Goal: Task Accomplishment & Management: Manage account settings

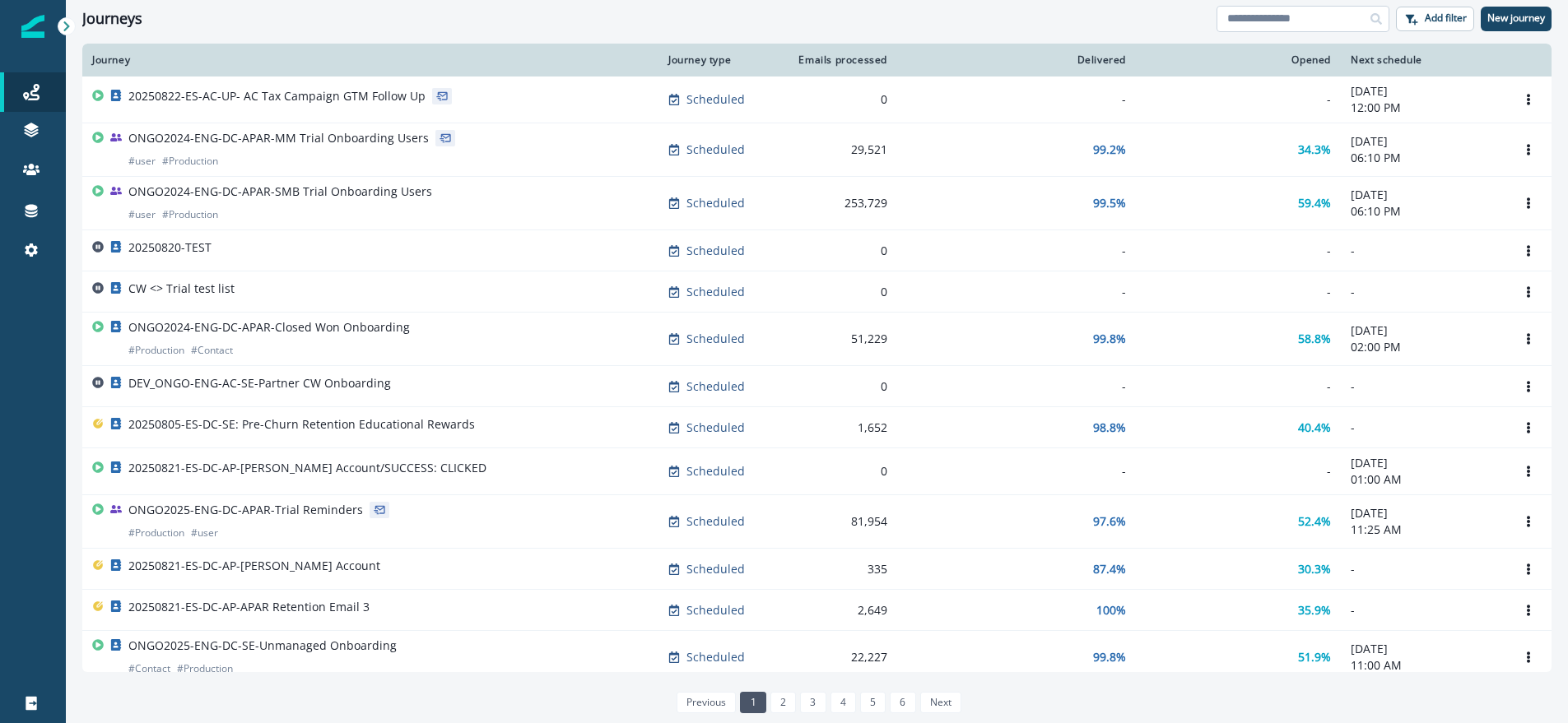
click at [1332, 24] on input at bounding box center [1302, 19] width 172 height 26
type input "*"
type input "*******"
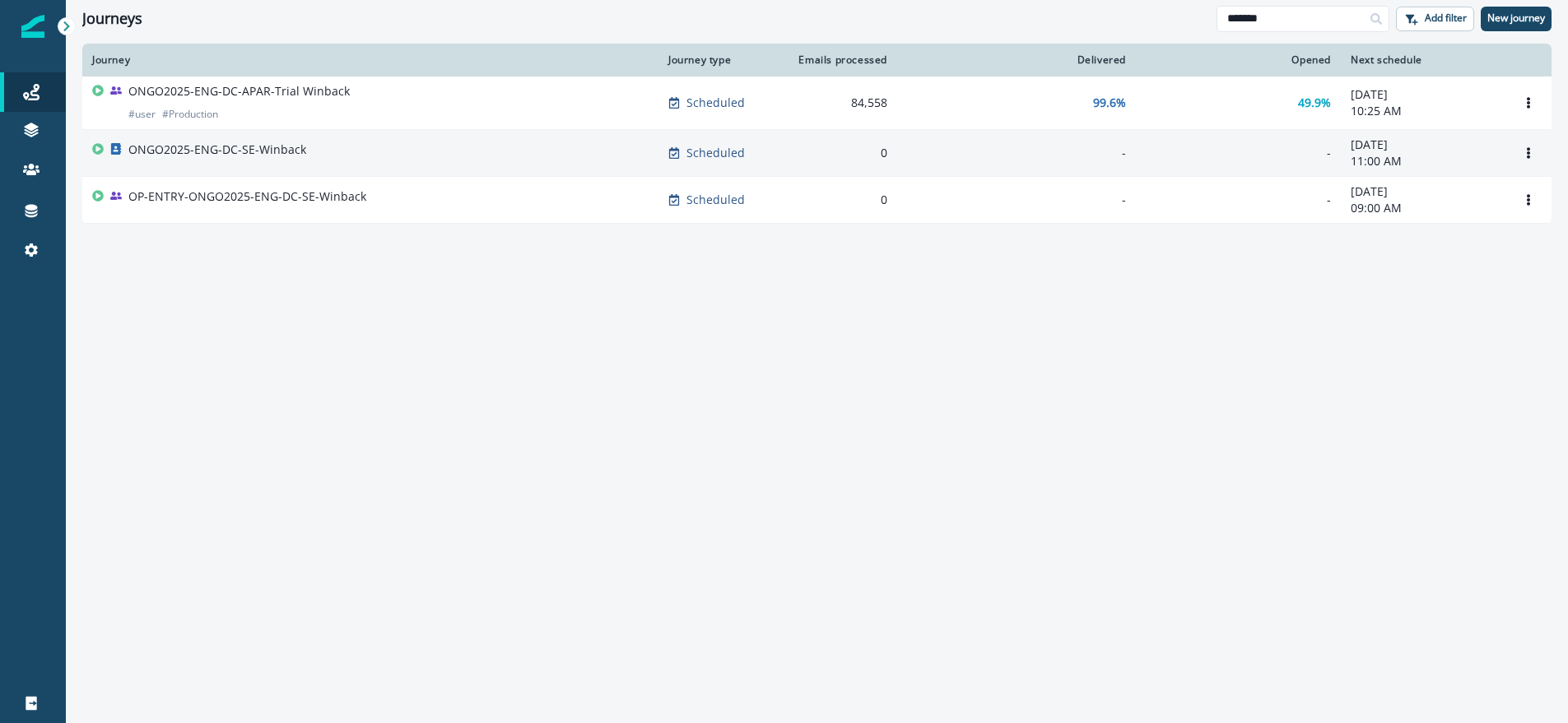
click at [222, 153] on p "ONGO2025-ENG-DC-SE-Winback" at bounding box center [217, 149] width 177 height 17
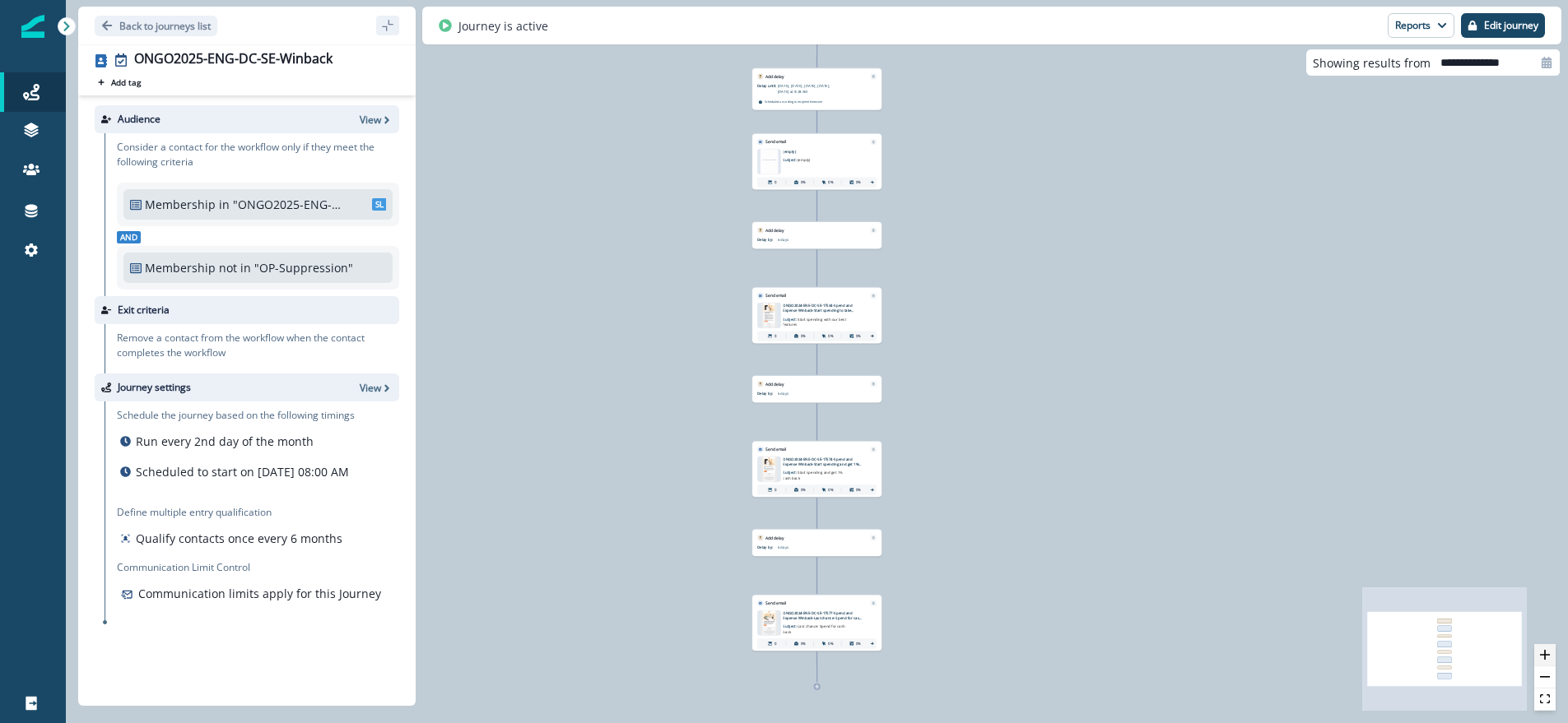
click at [1545, 653] on icon "zoom in" at bounding box center [1544, 654] width 10 height 10
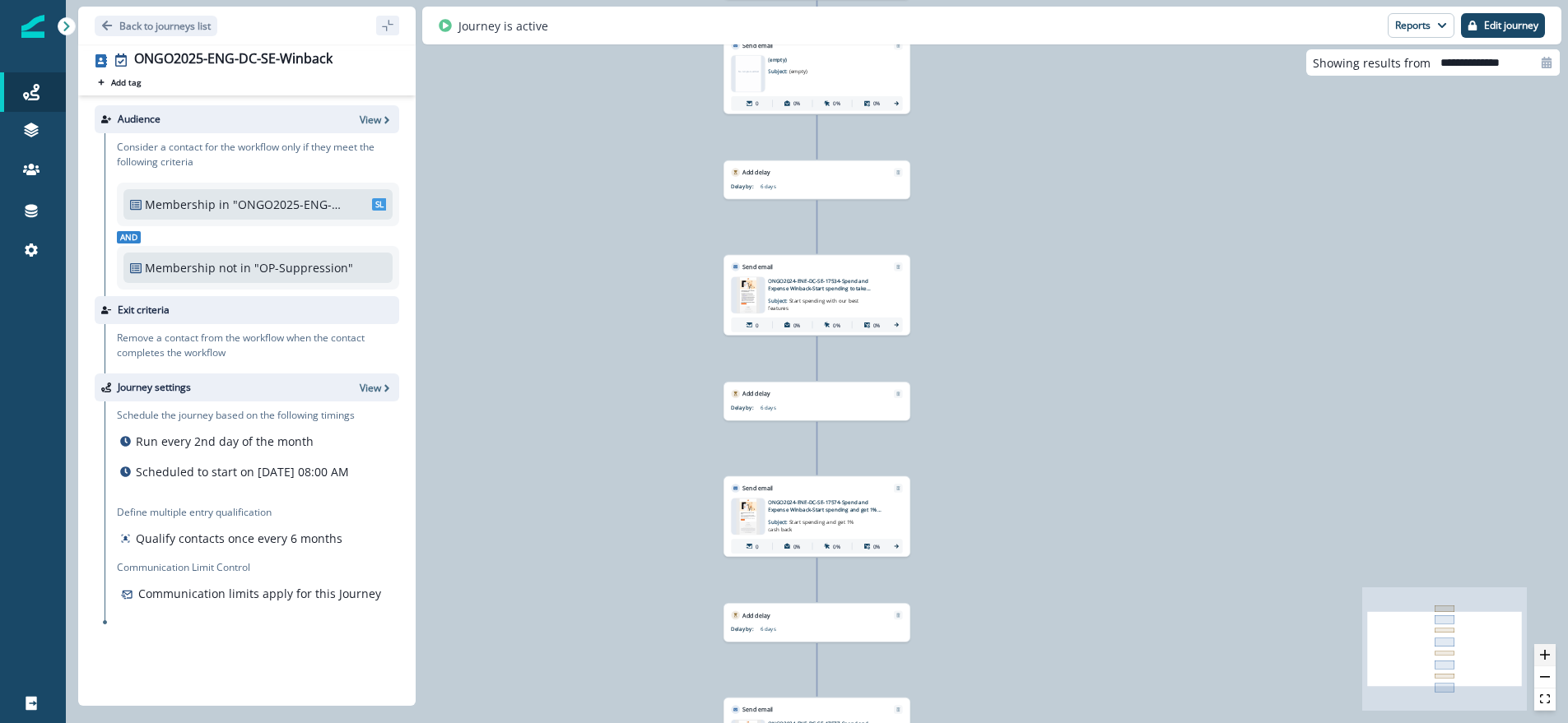
click at [1545, 653] on icon "zoom in" at bounding box center [1544, 654] width 10 height 10
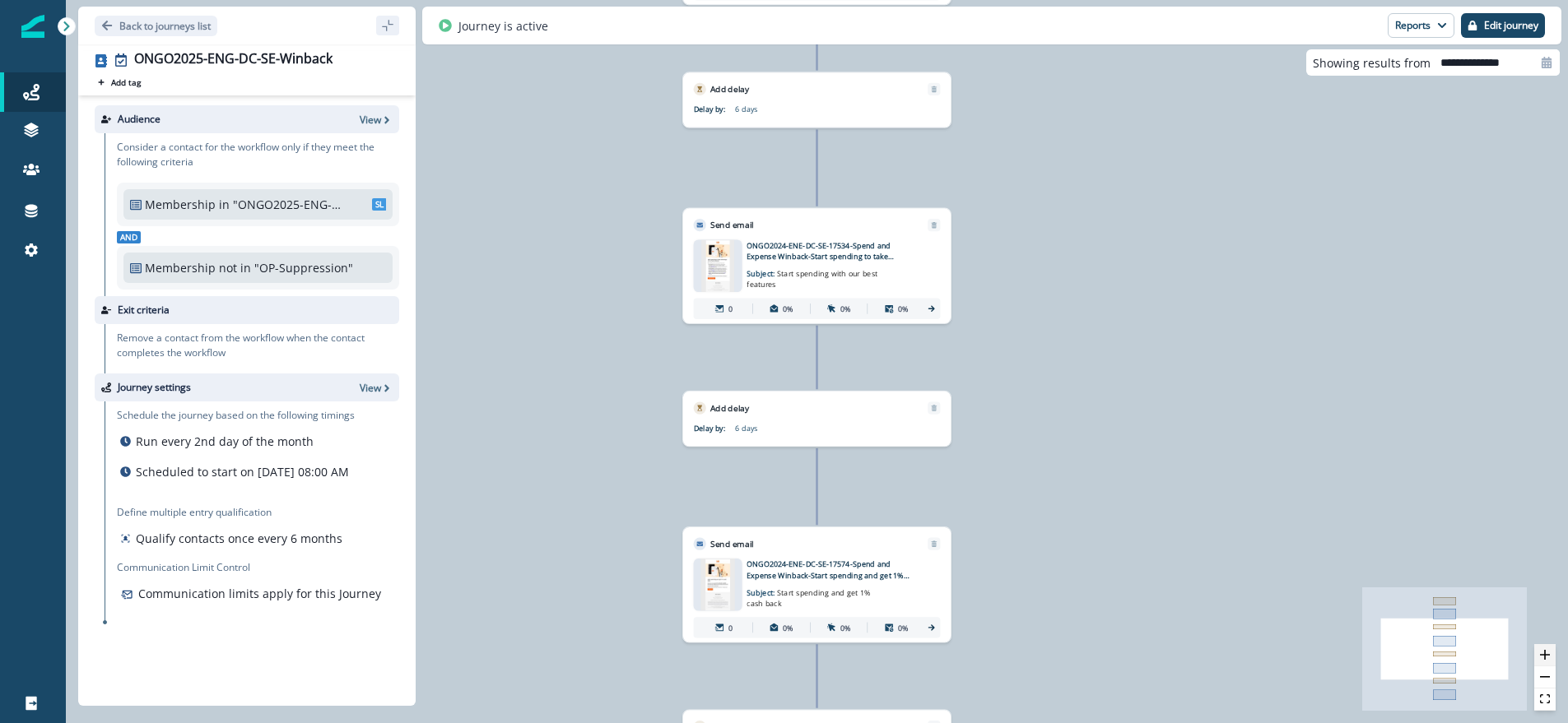
click at [1545, 653] on icon "zoom in" at bounding box center [1544, 654] width 10 height 10
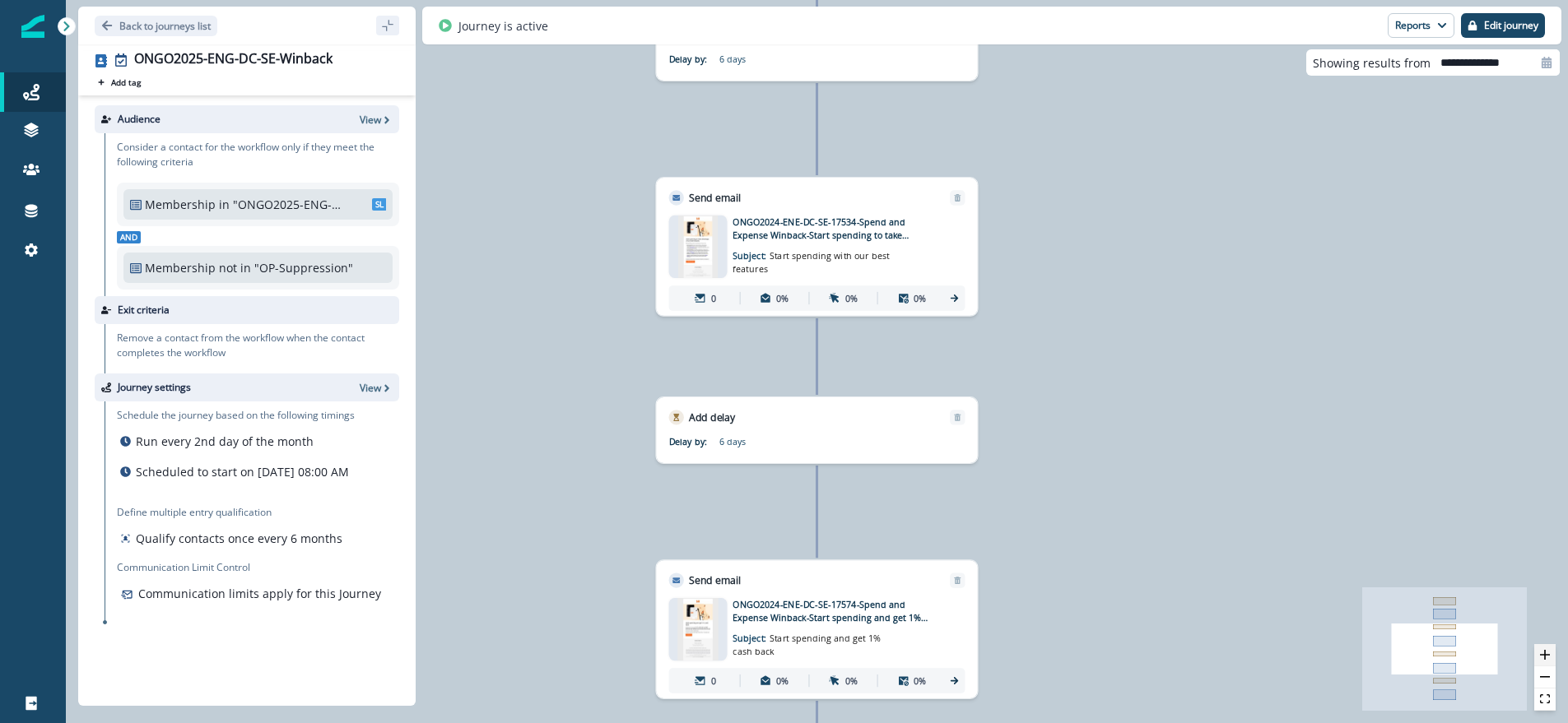
click at [1545, 653] on icon "zoom in" at bounding box center [1544, 654] width 10 height 10
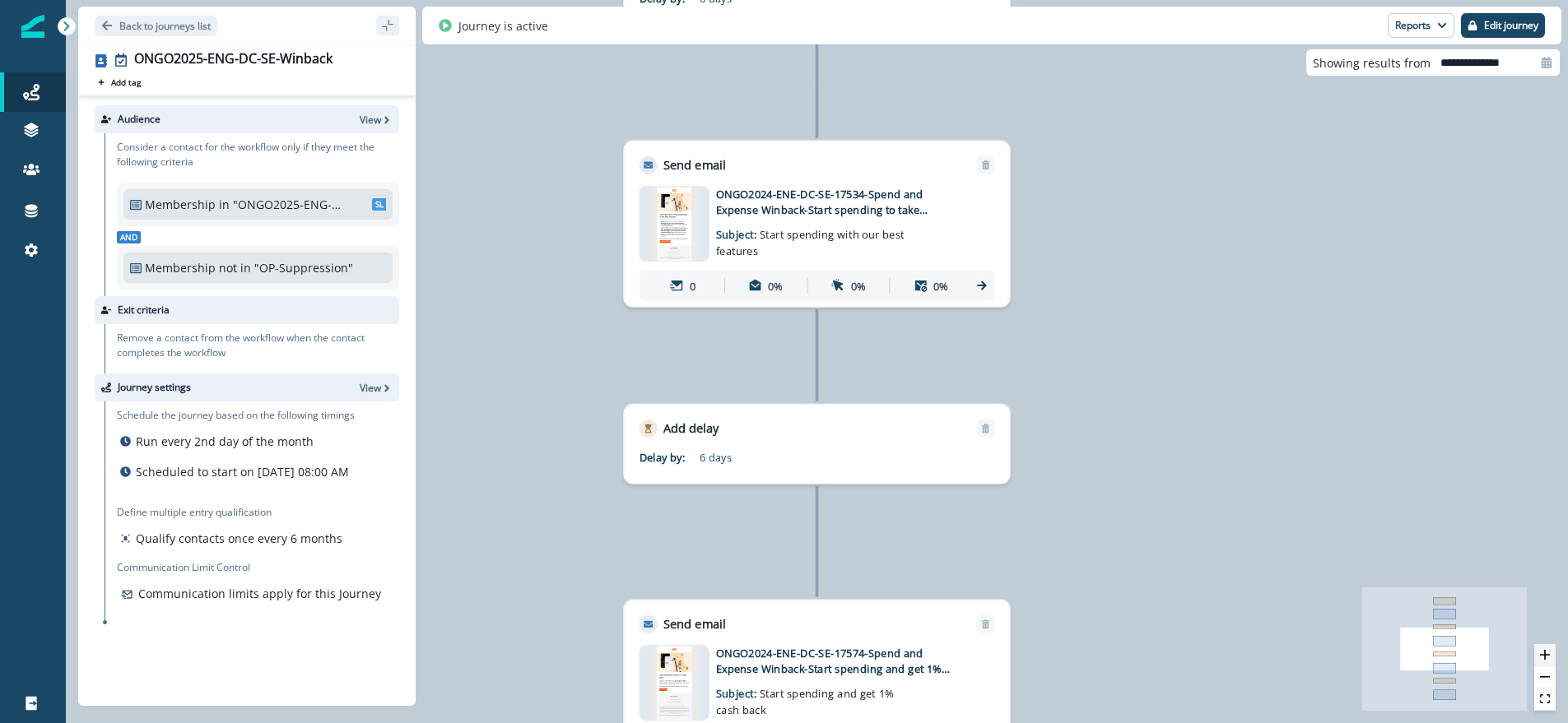
click at [1545, 653] on icon "zoom in" at bounding box center [1544, 654] width 10 height 10
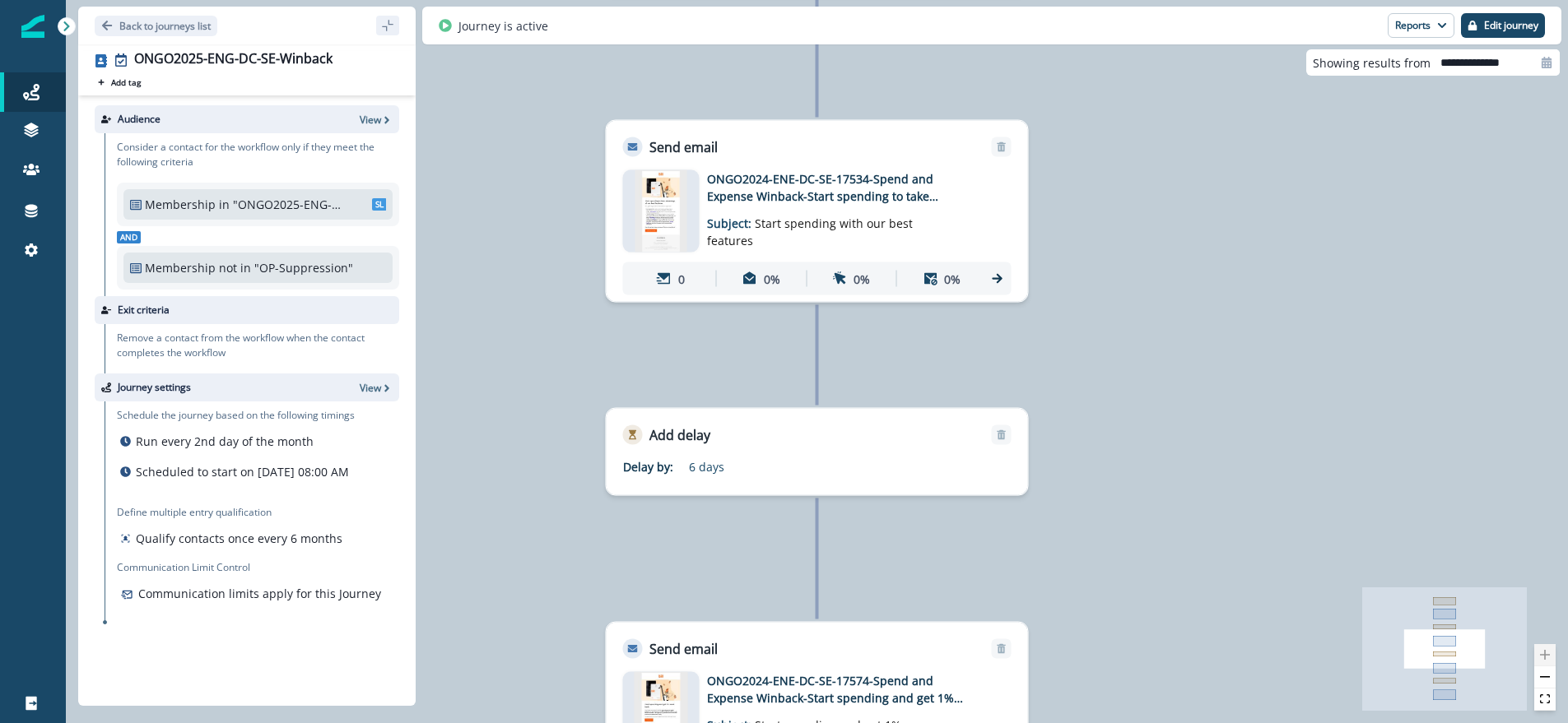
click at [1545, 653] on div at bounding box center [1544, 677] width 22 height 67
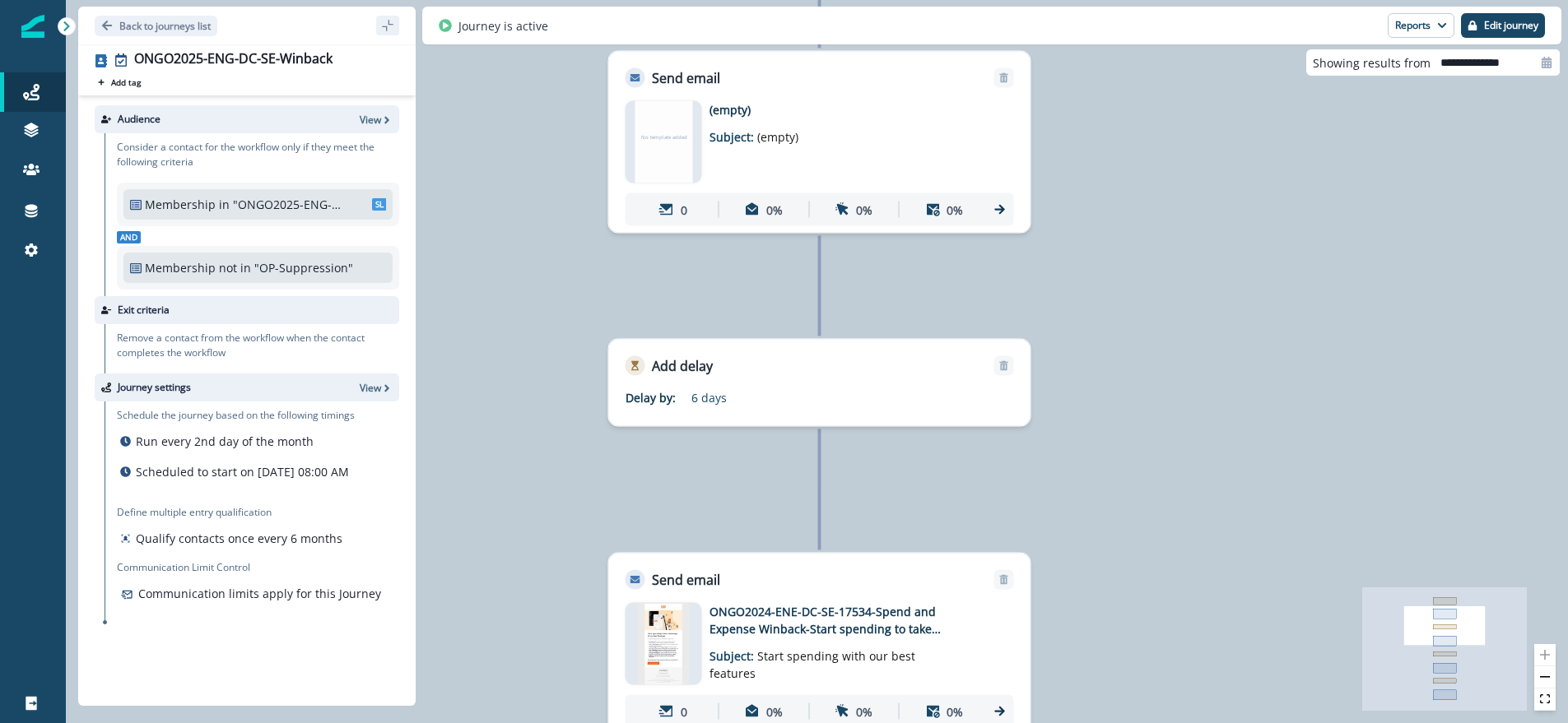
click at [813, 617] on p "ONGO2024-ENE-DC-SE-17534-Spend and Expense Winback-Start spending to take advan…" at bounding box center [841, 620] width 264 height 34
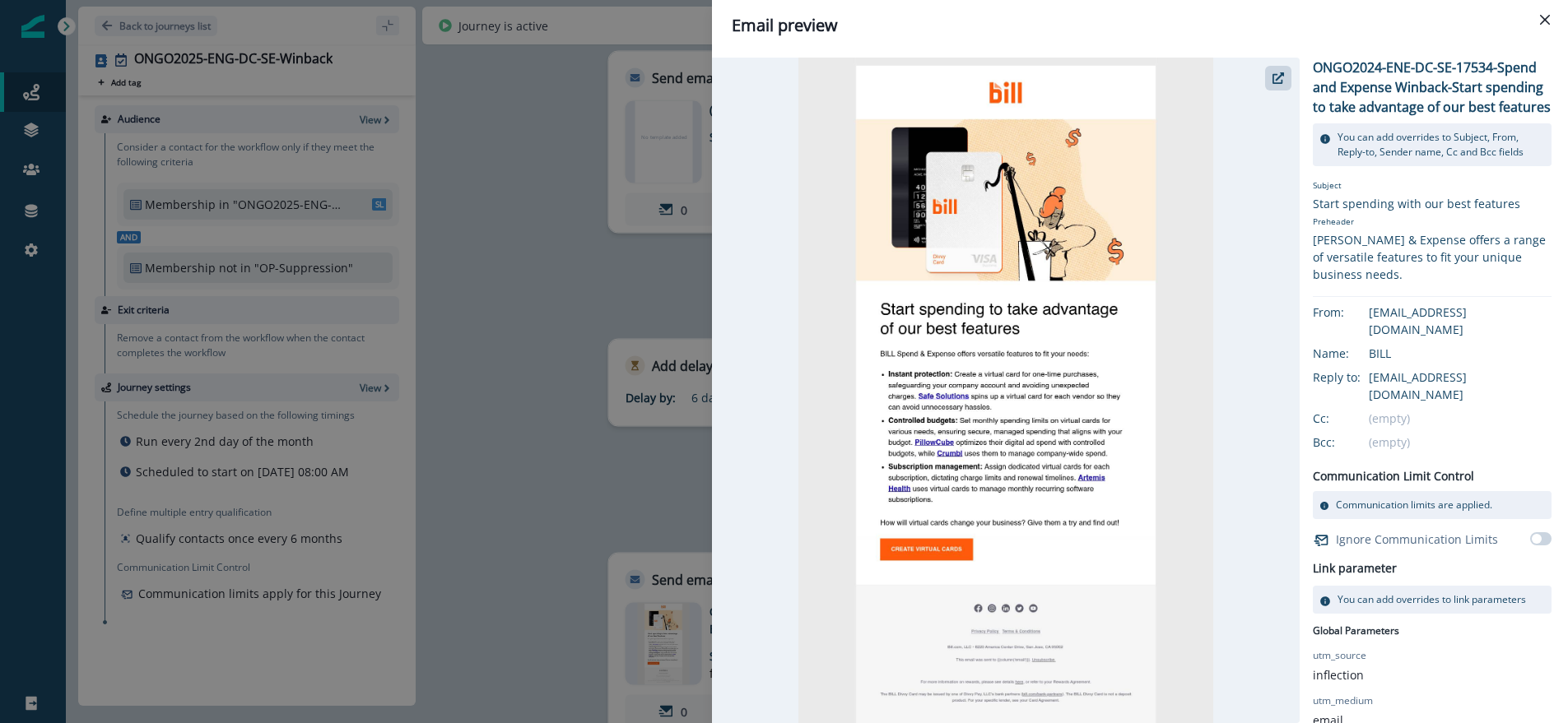
click at [565, 453] on div "Email preview ONGO2024-ENE-DC-SE-17534-Spend and Expense Winback-Start spending…" at bounding box center [784, 362] width 1568 height 723
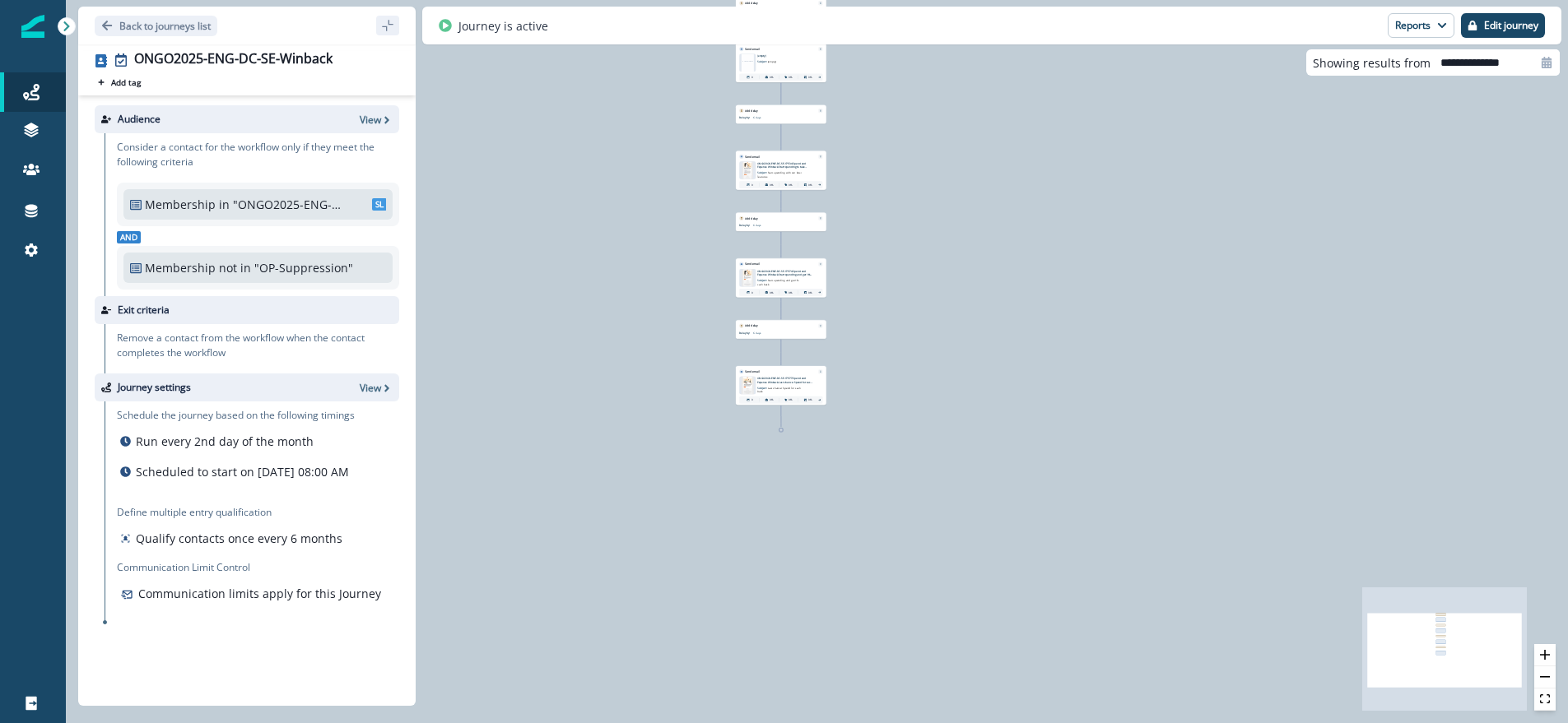
drag, startPoint x: 965, startPoint y: 625, endPoint x: 793, endPoint y: 336, distance: 336.3
click at [981, 294] on div "0 contact has entered the journey Add delay Delay until: [DATE], [DATE], [DATE]…" at bounding box center [816, 362] width 1501 height 723
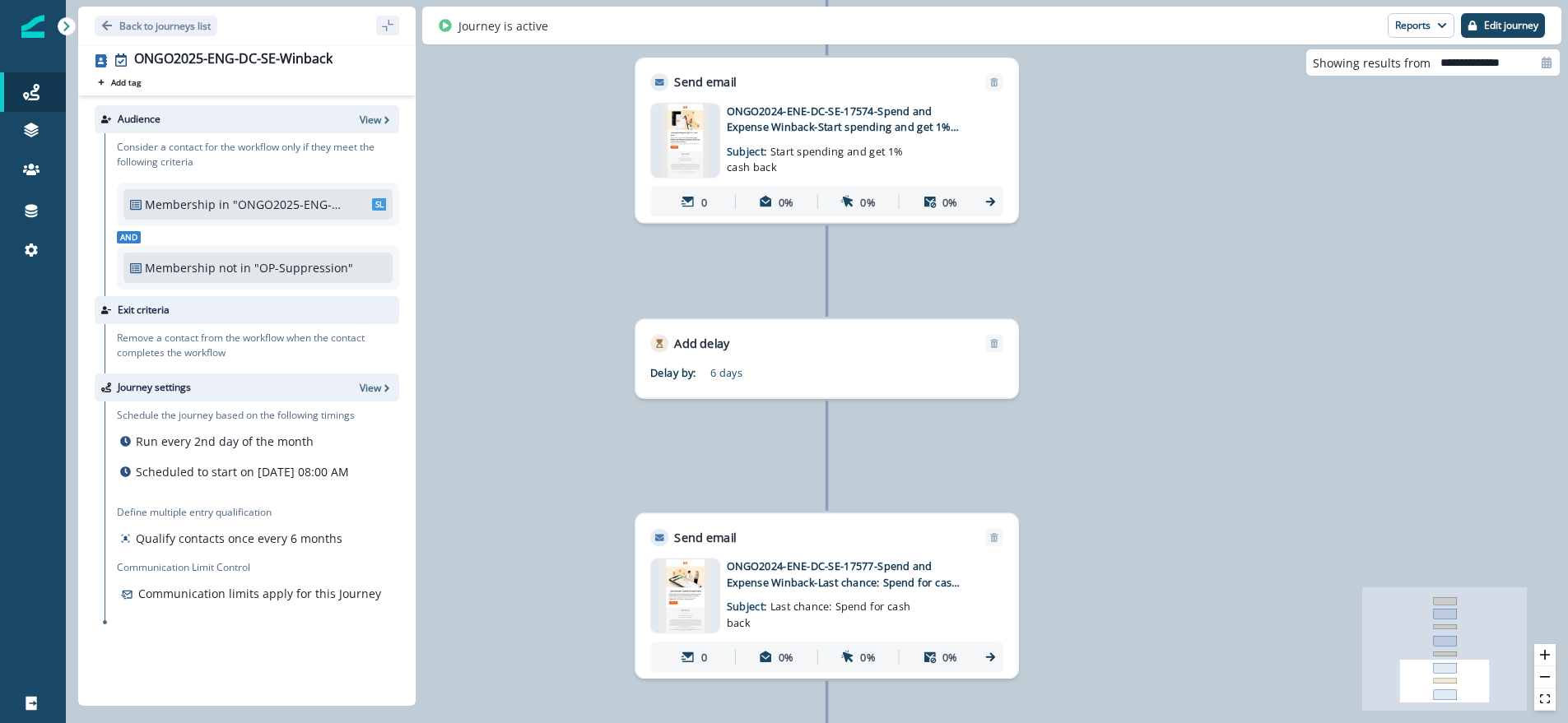
click at [883, 567] on p "ONGO2024-ENE-DC-SE-17577-Spend and Expense Winback-Last chance: Spend for cash …" at bounding box center [846, 574] width 239 height 31
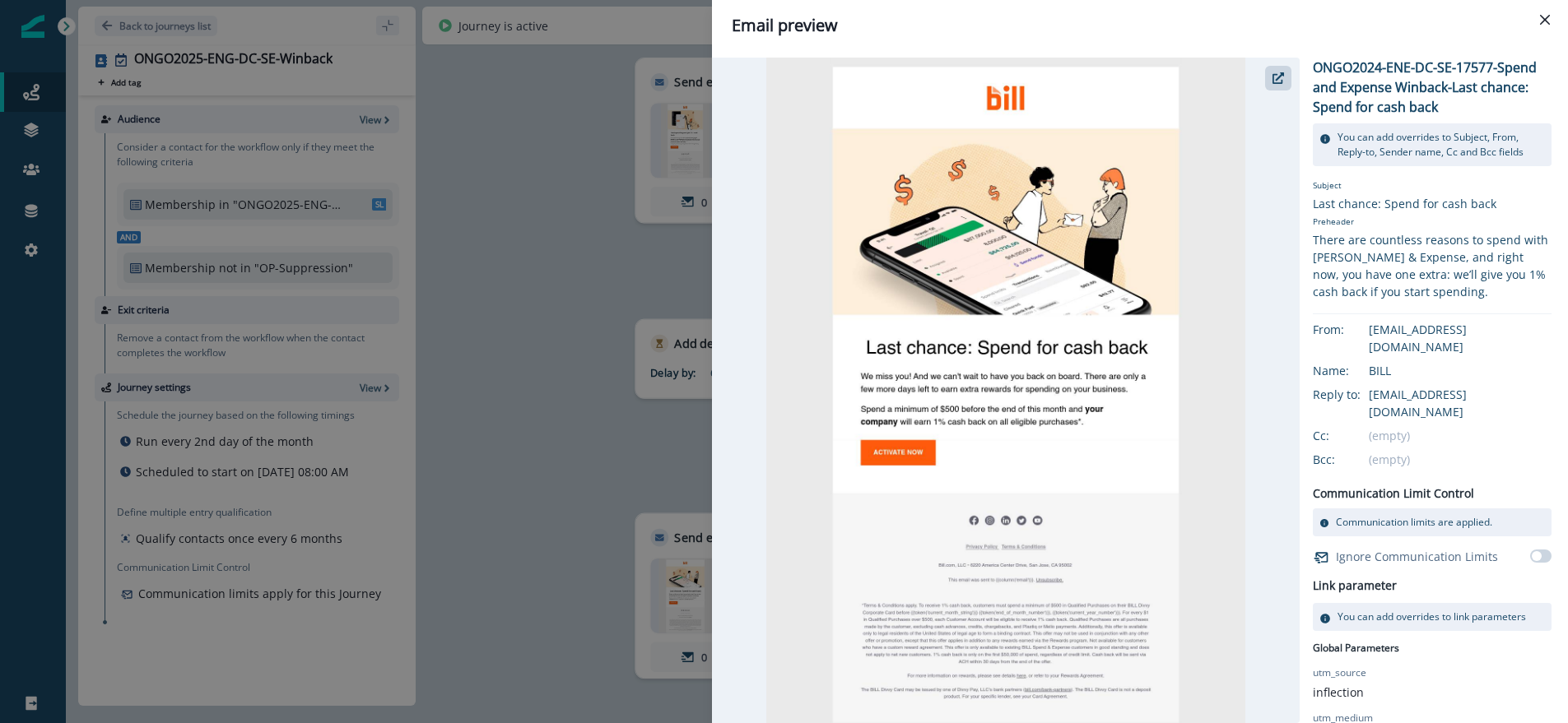
click at [511, 309] on div "Email preview ONGO2024-ENE-DC-SE-17577-Spend and Expense Winback-Last chance: S…" at bounding box center [784, 362] width 1568 height 723
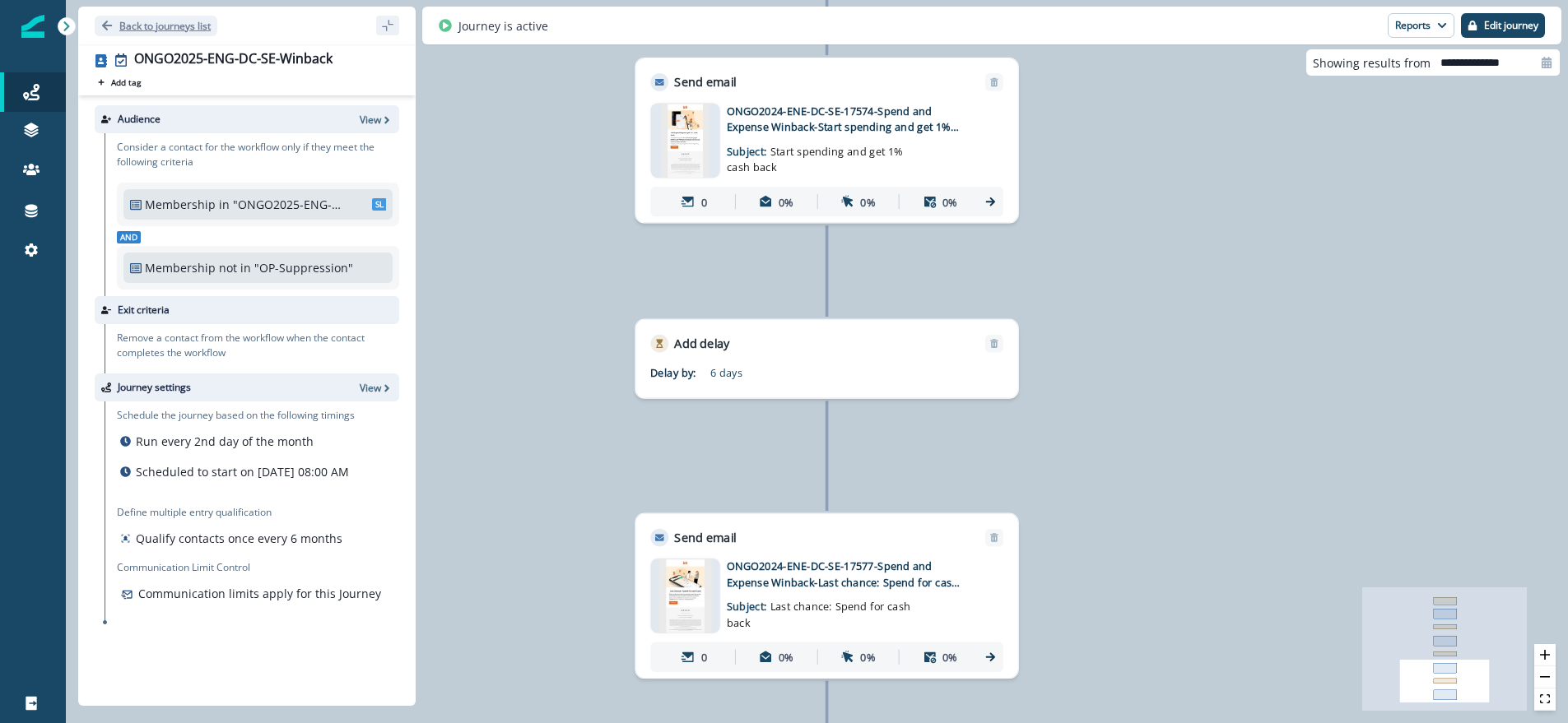
click at [179, 31] on p "Back to journeys list" at bounding box center [165, 25] width 91 height 14
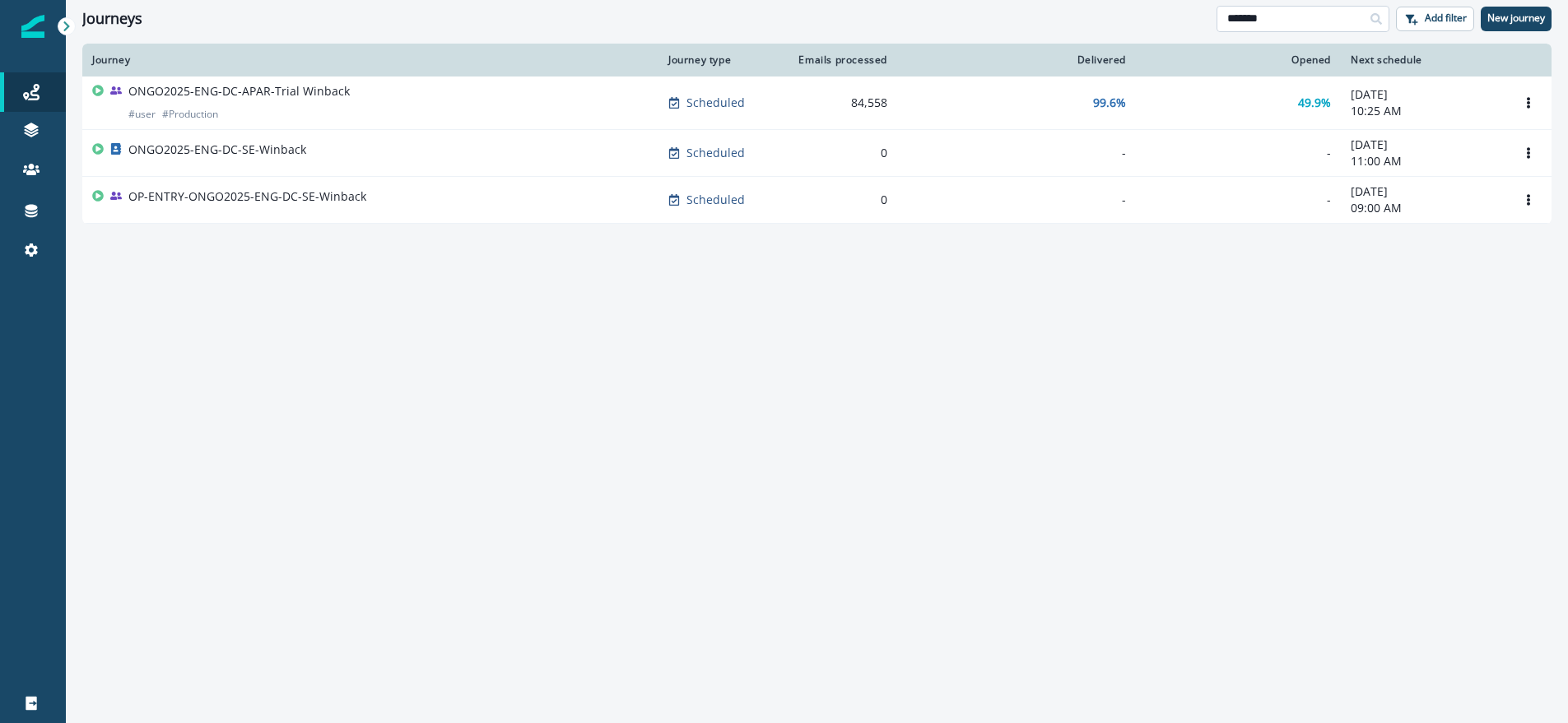
drag, startPoint x: 1287, startPoint y: 15, endPoint x: 1298, endPoint y: 17, distance: 11.2
click at [1289, 16] on input "*******" at bounding box center [1302, 19] width 172 height 26
drag, startPoint x: 1305, startPoint y: 17, endPoint x: 990, endPoint y: -15, distance: 316.6
click at [990, 0] on html "A newer version of [DOMAIN_NAME] is available. Refresh your page to load the la…" at bounding box center [784, 362] width 1568 height 723
type input "**********"
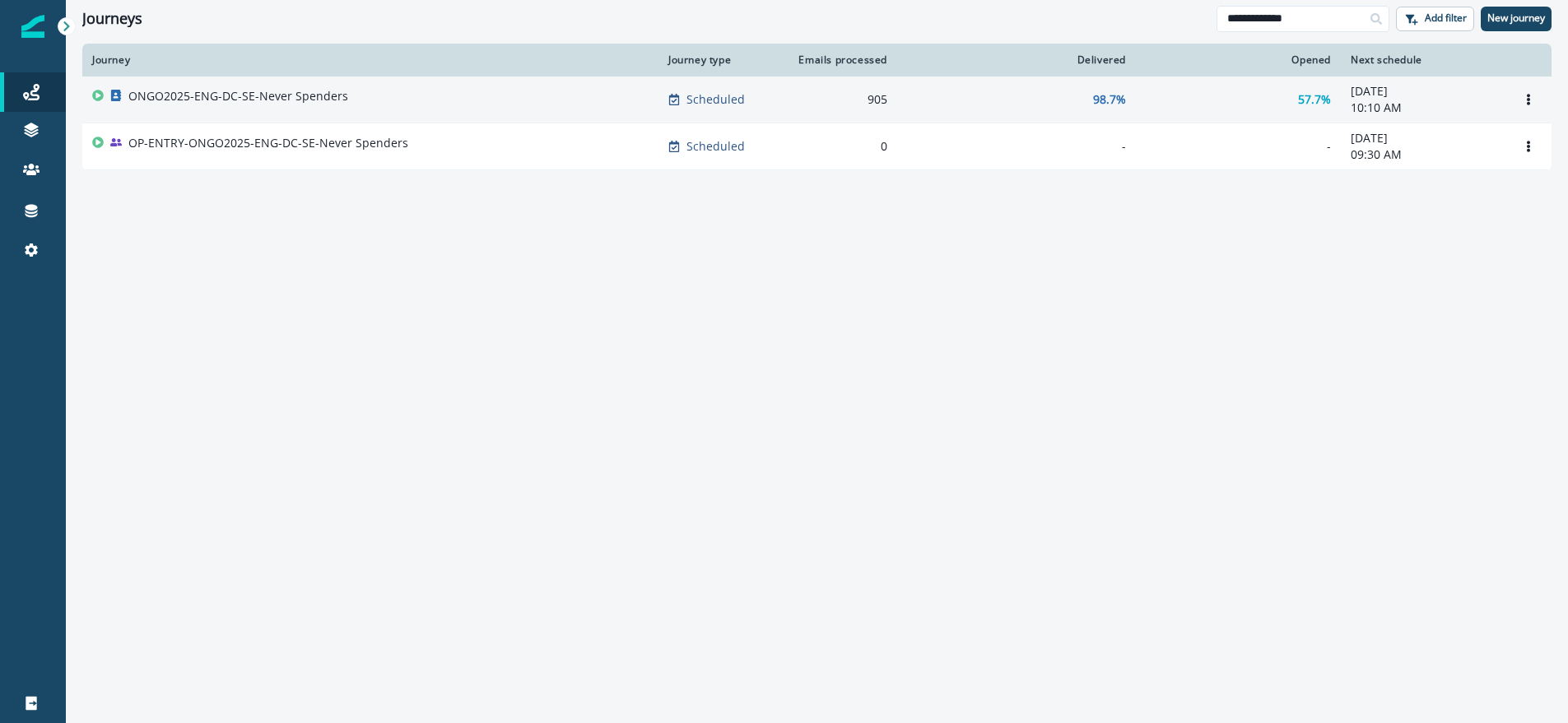
click at [228, 101] on p "ONGO2025-ENG-DC-SE-Never Spenders" at bounding box center [238, 96] width 220 height 17
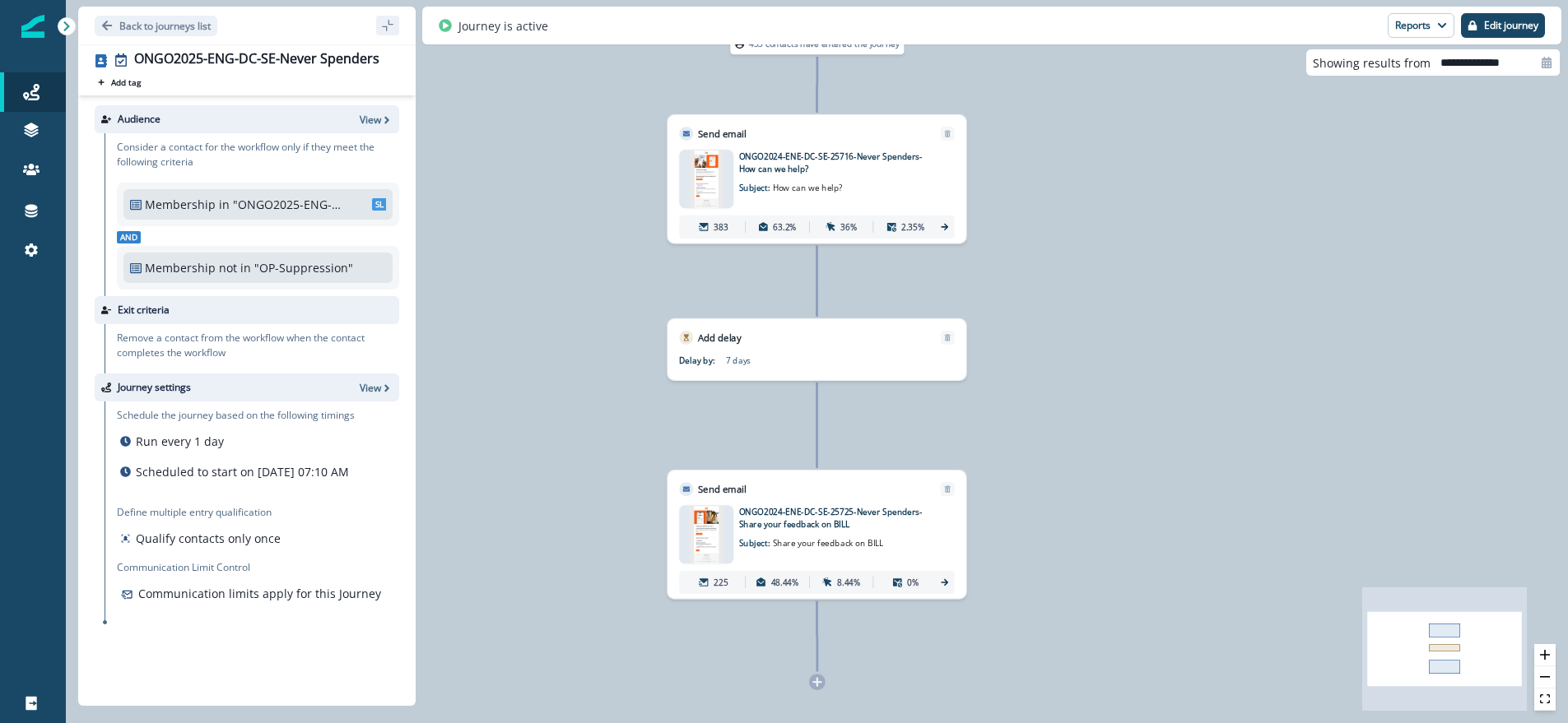
click at [706, 175] on img at bounding box center [707, 179] width 33 height 59
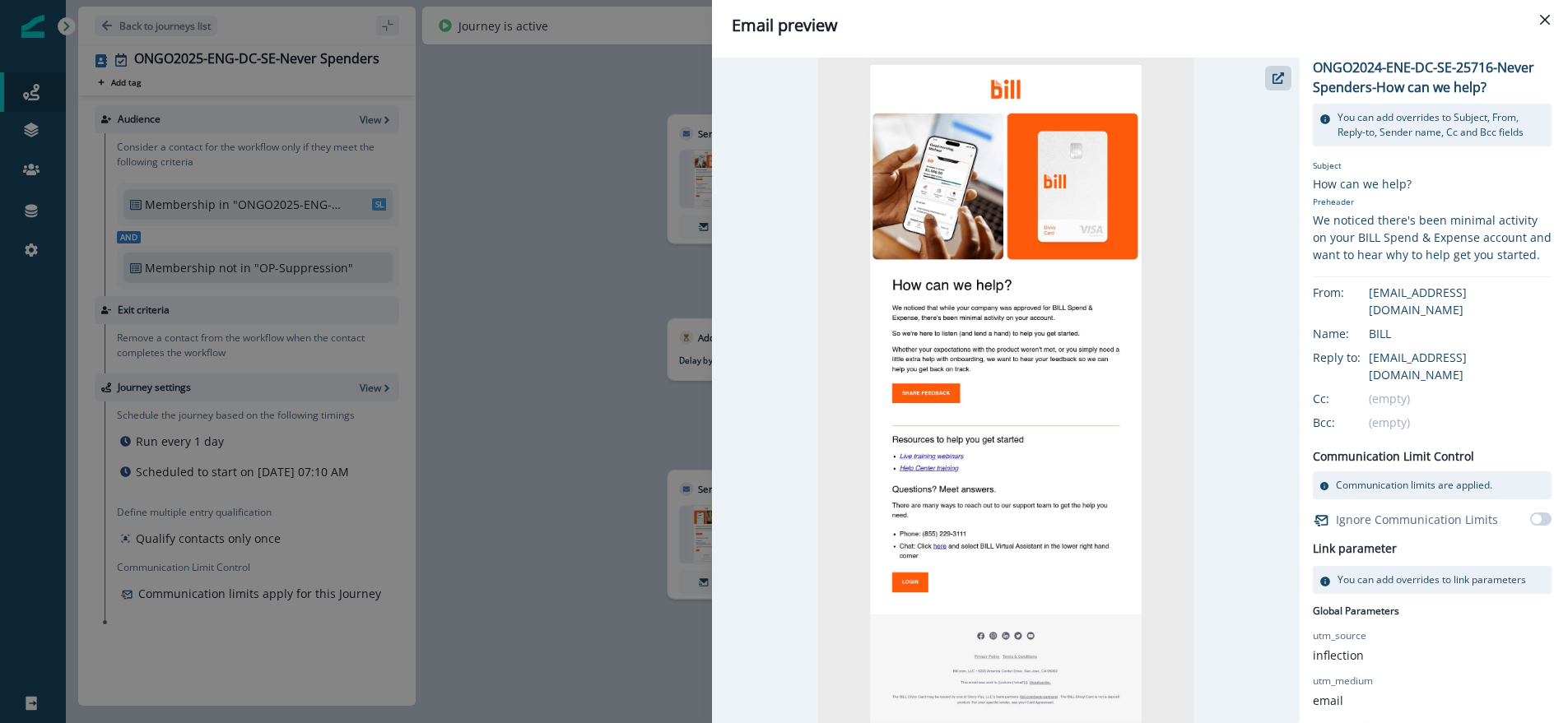
click at [629, 350] on div "Email preview ONGO2024-ENE-DC-SE-25716-Never Spenders-How can we help? You can …" at bounding box center [784, 362] width 1568 height 723
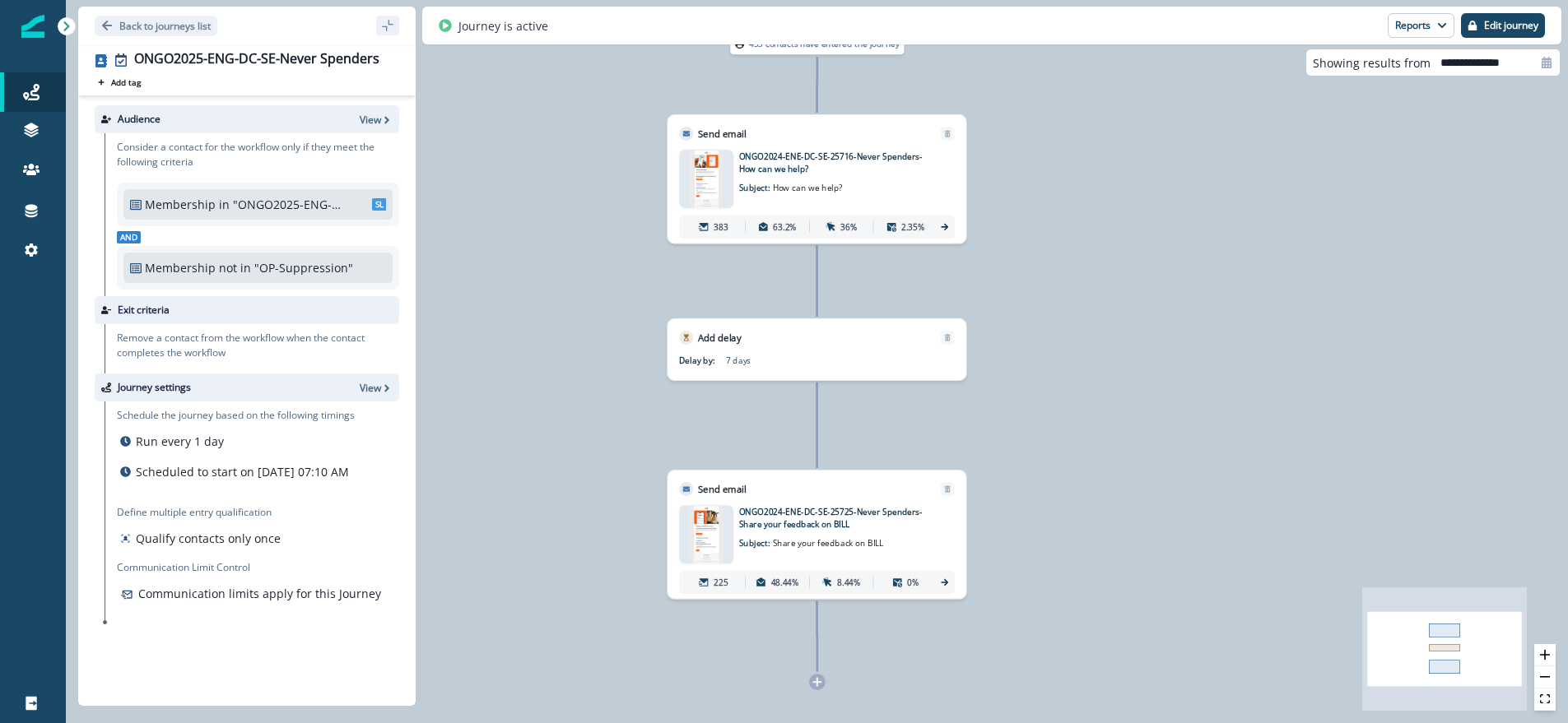
click at [775, 521] on p "ONGO2024-ENE-DC-SE-25725-Never Spenders-Share your feedback on BILL" at bounding box center [832, 517] width 187 height 24
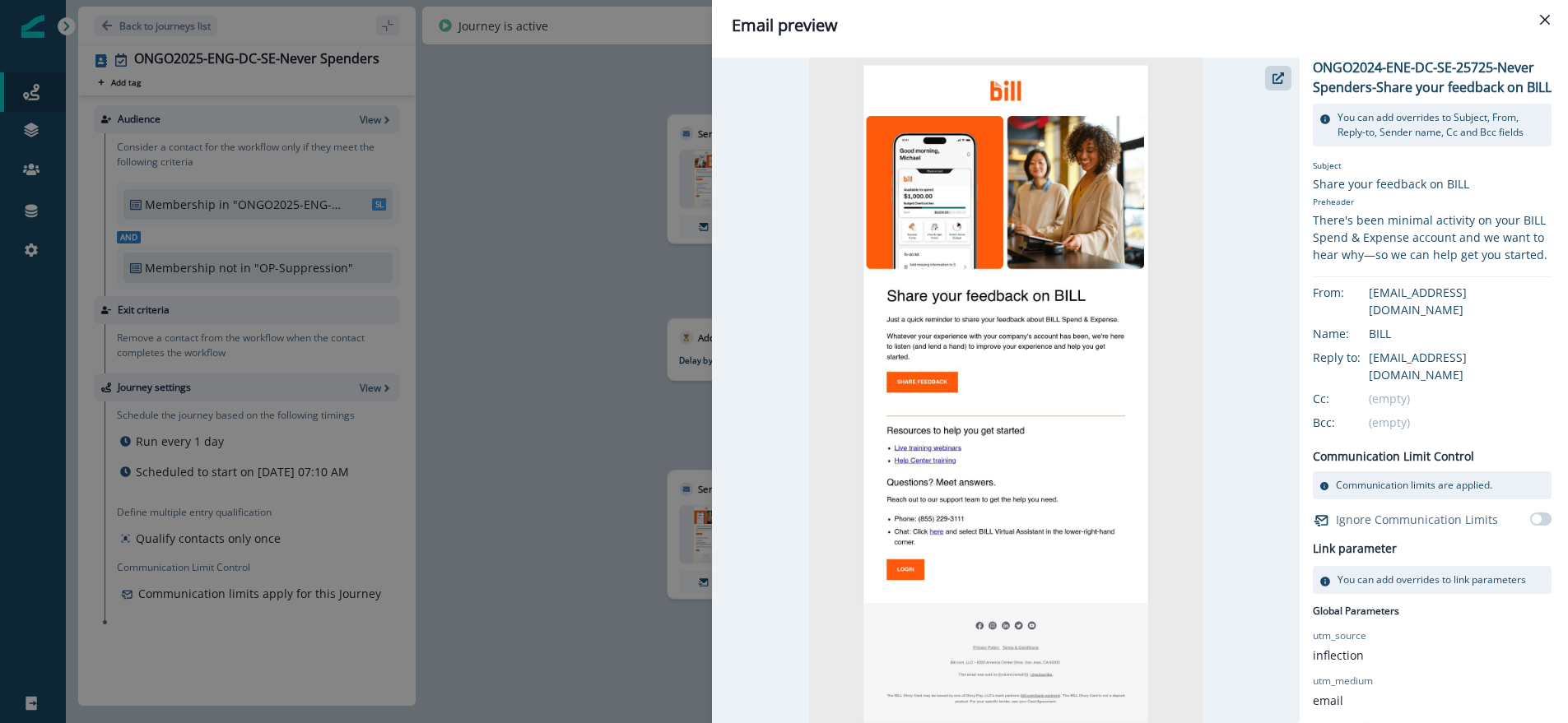
click at [490, 368] on div "Email preview ONGO2024-ENE-DC-SE-25725-Never Spenders-Share your feedback on BI…" at bounding box center [784, 362] width 1568 height 723
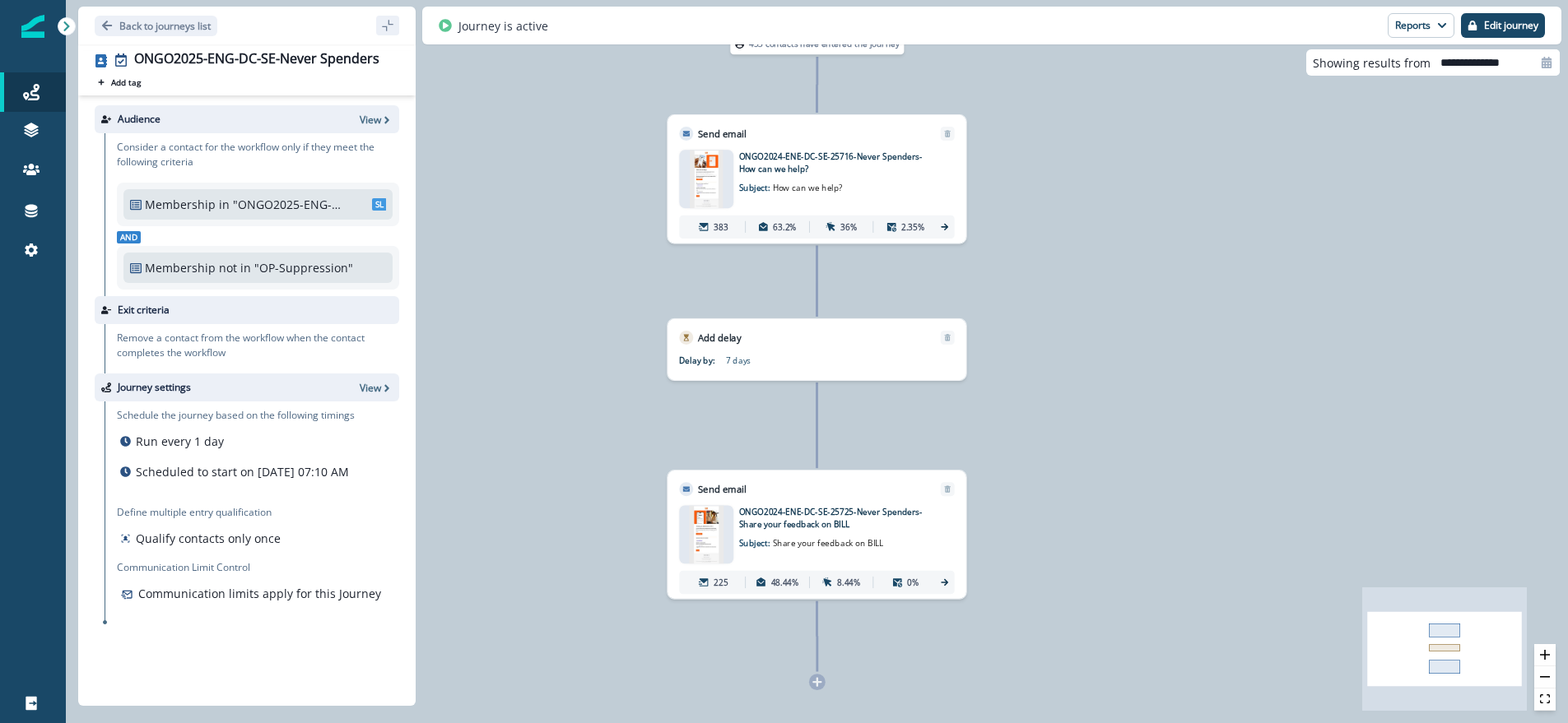
click at [618, 244] on div "453 contacts have entered the journey Send email Email asset changed, journey r…" at bounding box center [816, 362] width 1501 height 723
click at [120, 24] on p "Back to journeys list" at bounding box center [165, 25] width 91 height 14
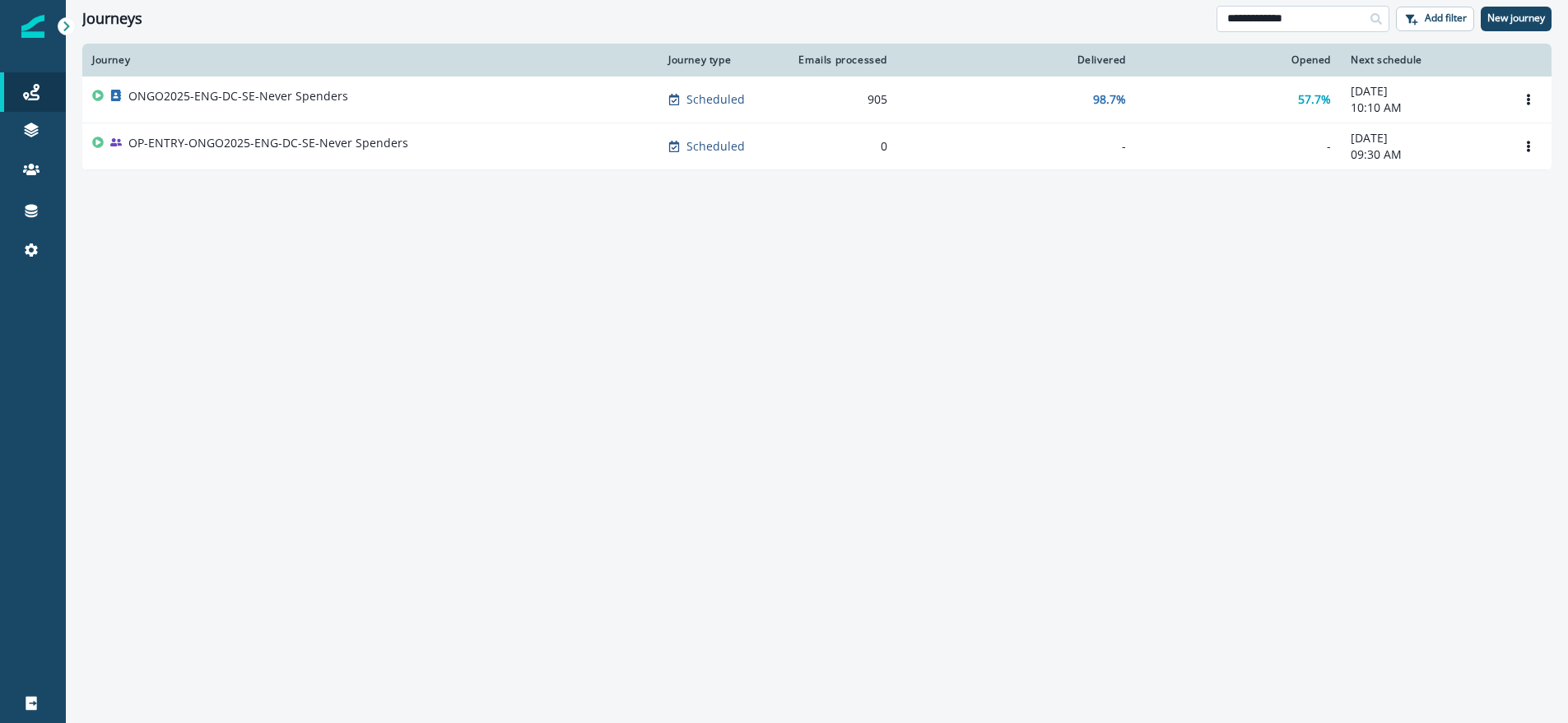
click at [1310, 22] on input "**********" at bounding box center [1302, 19] width 172 height 26
drag, startPoint x: 1326, startPoint y: 20, endPoint x: 1163, endPoint y: 18, distance: 163.0
click at [1163, 18] on div "**********" at bounding box center [816, 19] width 1501 height 37
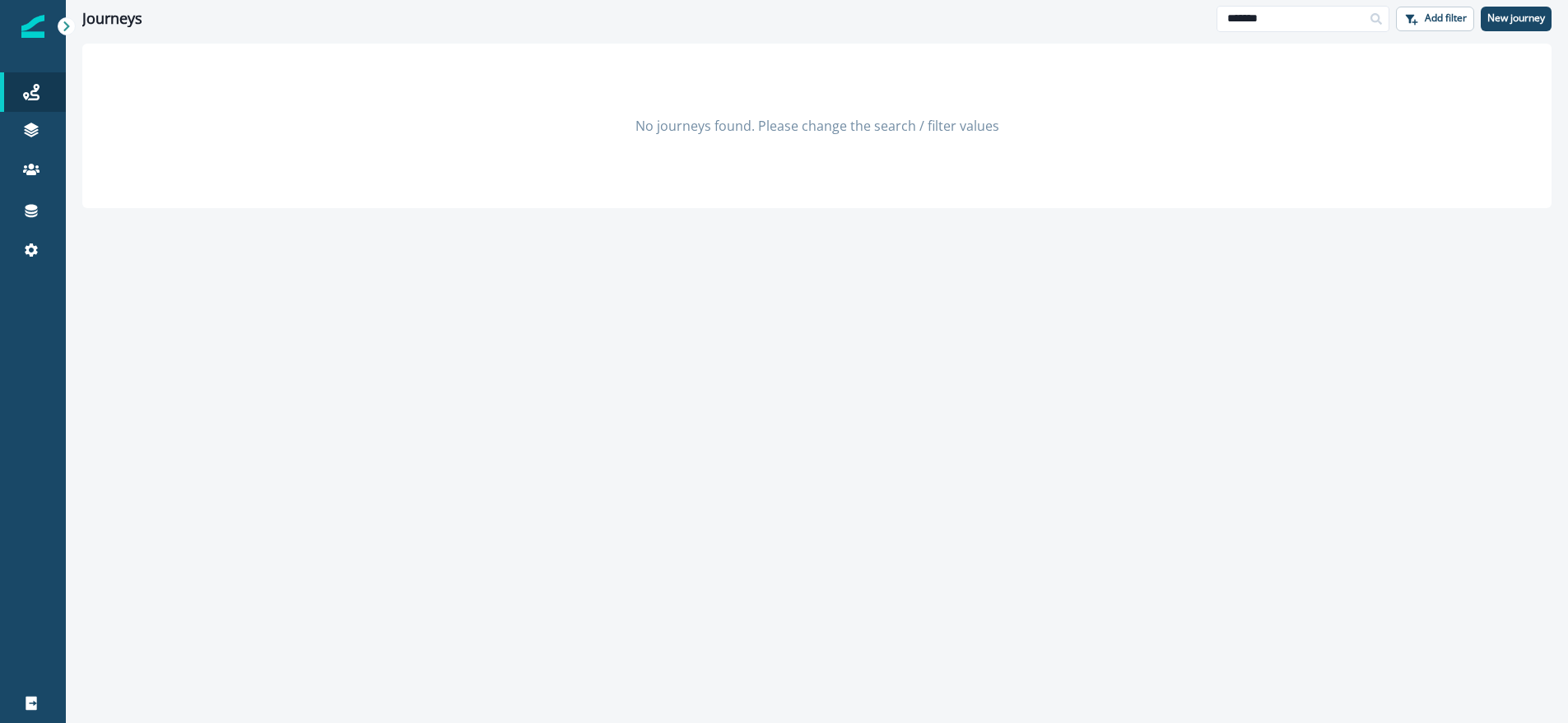
drag, startPoint x: 1319, startPoint y: 19, endPoint x: 1033, endPoint y: -7, distance: 287.2
click at [1033, 0] on html "A newer version of [DOMAIN_NAME] is available. Refresh your page to load the la…" at bounding box center [784, 362] width 1568 height 723
type input "********"
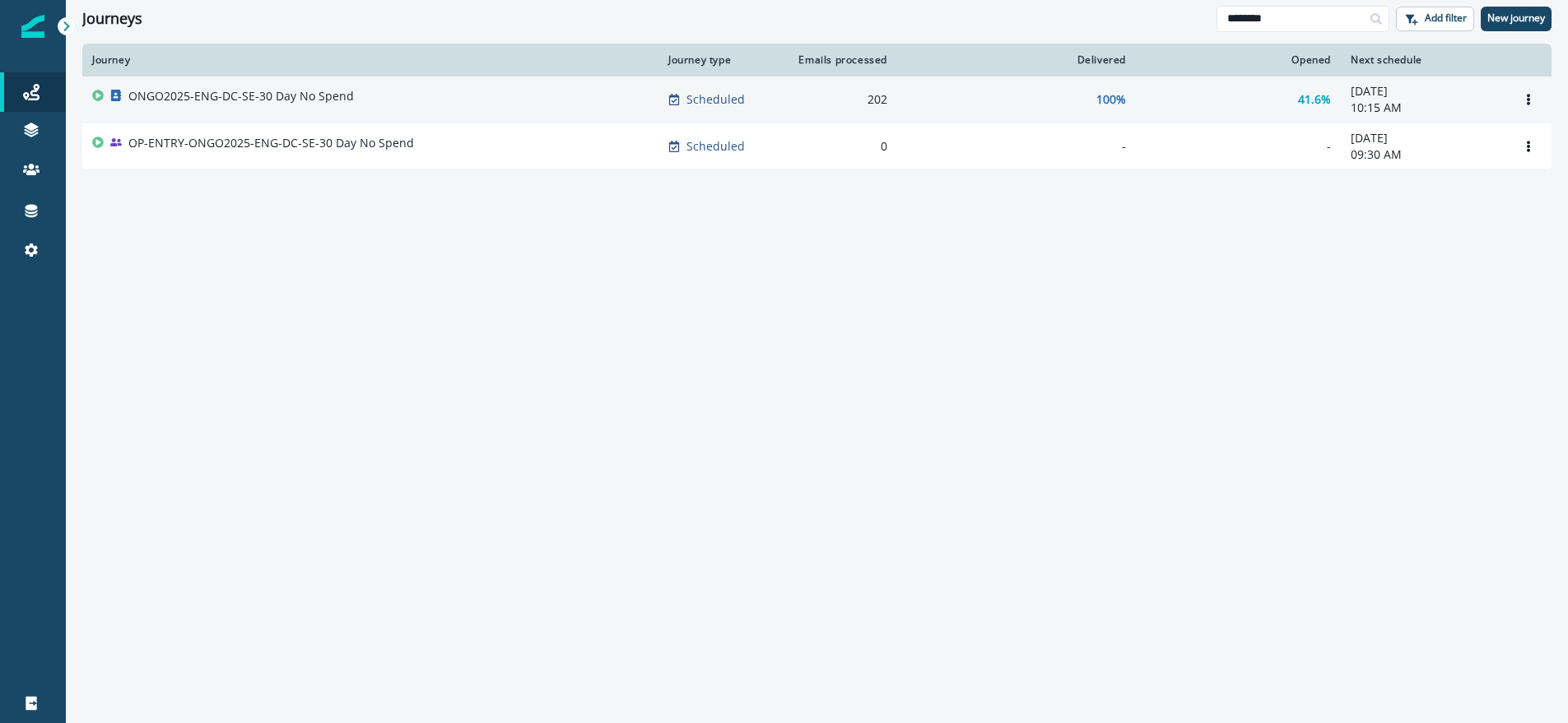
click at [217, 96] on p "ONGO2025-ENG-DC-SE-30 Day No Spend" at bounding box center [241, 96] width 225 height 17
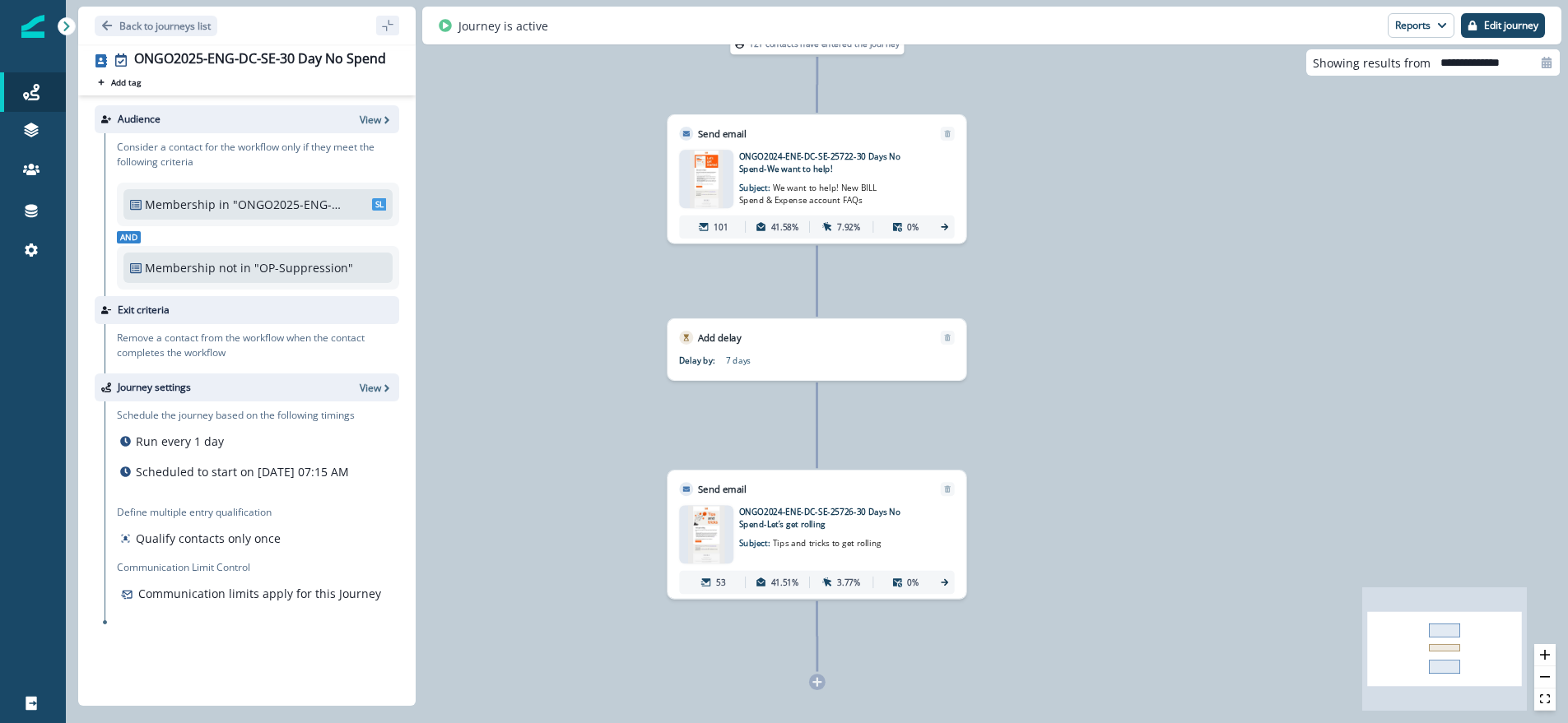
click at [798, 164] on p "ONGO2024-ENE-DC-SE-25722-30 Days No Spend-We want to help!" at bounding box center [832, 162] width 187 height 24
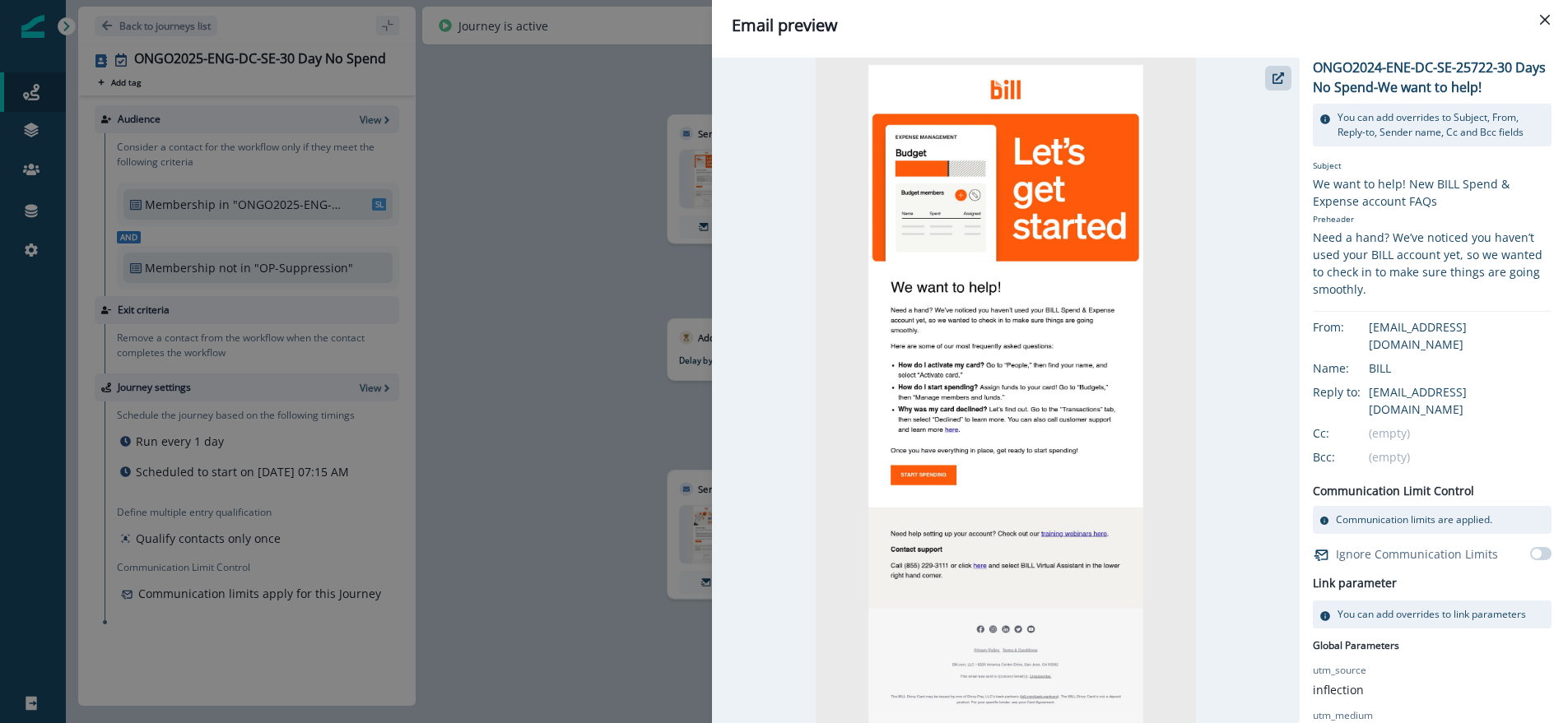
click at [514, 382] on div "Email preview ONGO2024-ENE-DC-SE-25722-30 Days No Spend-We want to help! You ca…" at bounding box center [784, 362] width 1568 height 723
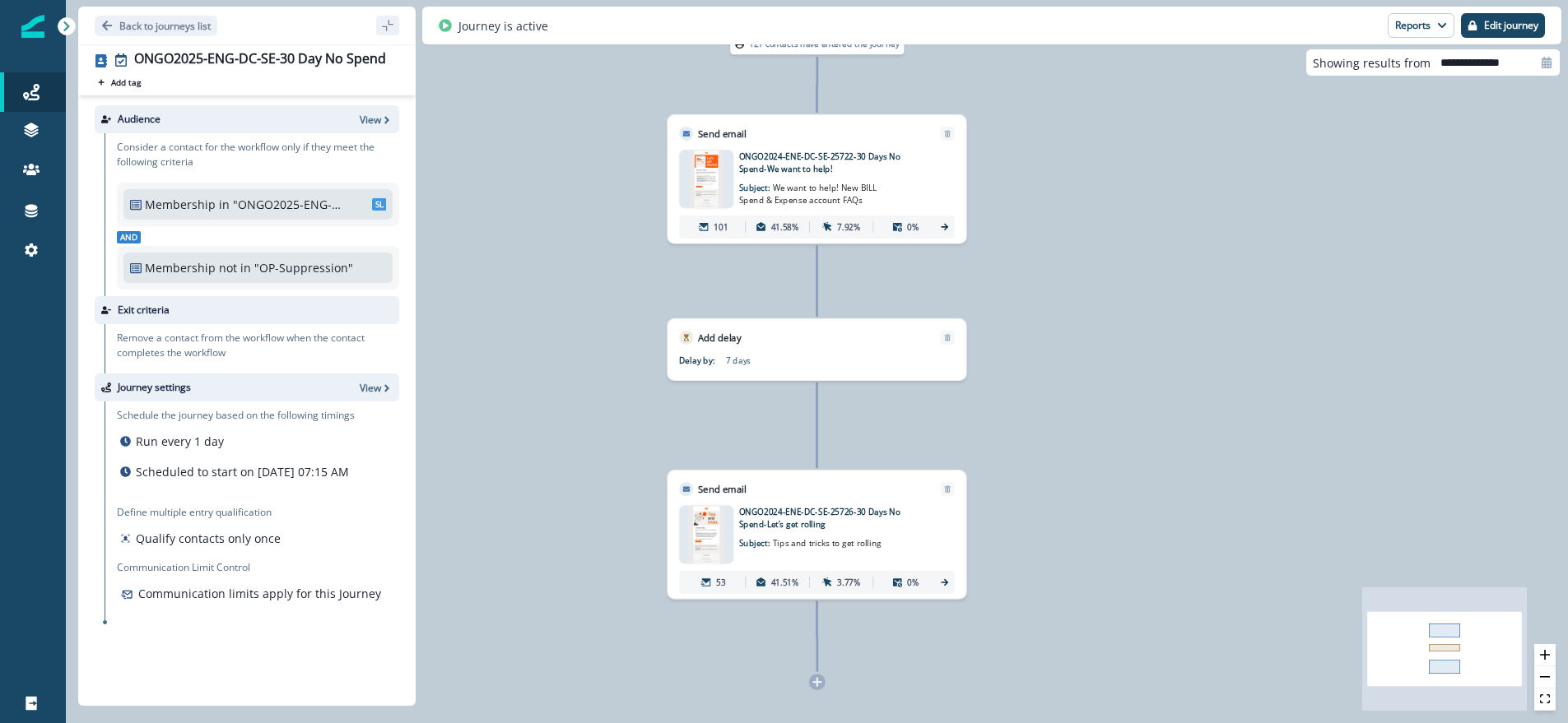
click at [805, 515] on p "ONGO2024-ENE-DC-SE-25726-30 Days No Spend-Let’s get rolling" at bounding box center [832, 517] width 187 height 24
